Goal: Information Seeking & Learning: Understand process/instructions

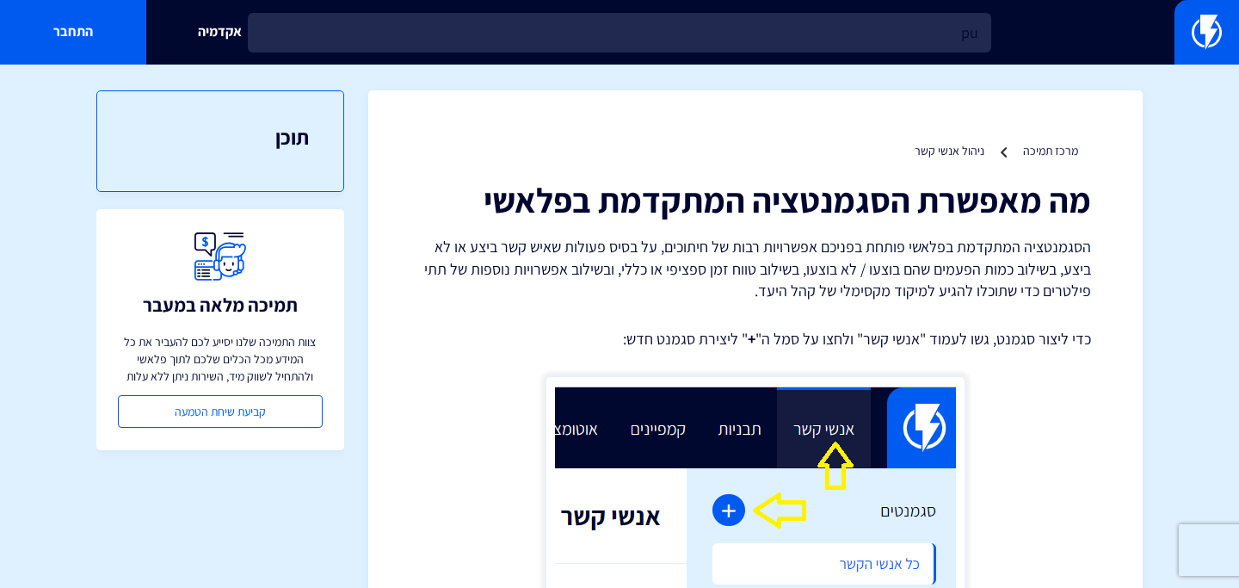
type input "p"
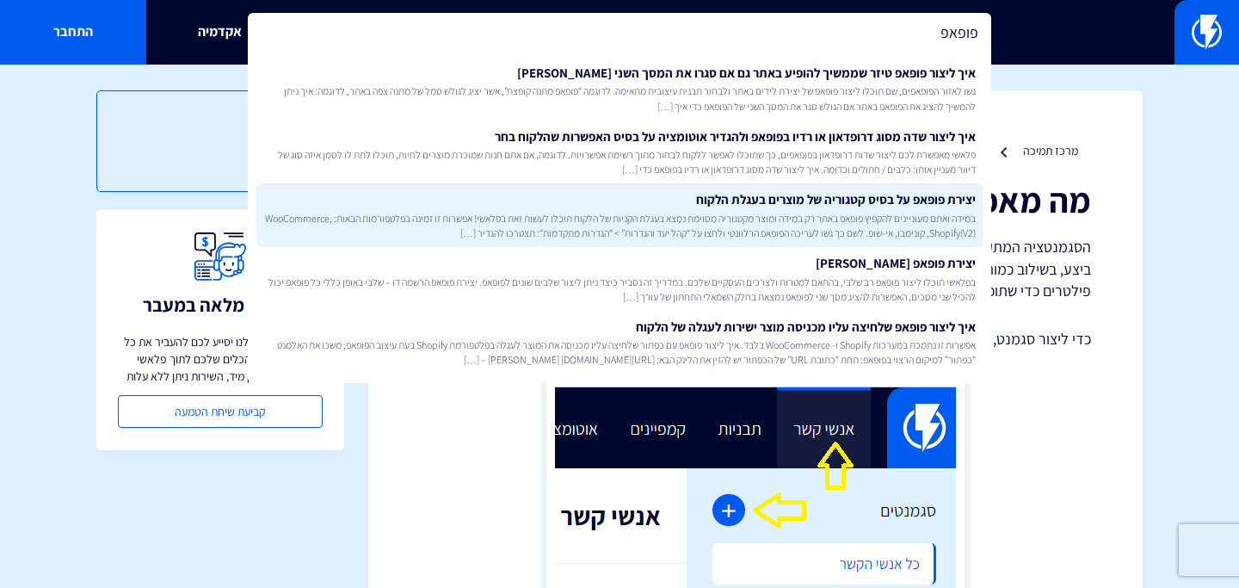
type input "פופאפ"
click at [589, 187] on link "יצירת פופאפ על בסיס קטגוריה של מוצרים בעגלת הלקוח במידה ואתם מעוניינים להקפיץ פ…" at bounding box center [619, 215] width 726 height 64
